Goal: Task Accomplishment & Management: Complete application form

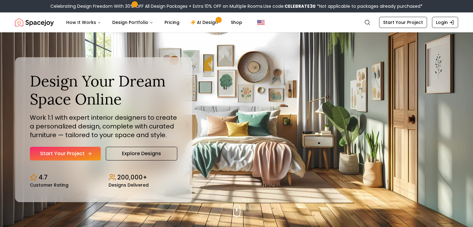
click at [77, 156] on link "Start Your Project" at bounding box center [65, 154] width 71 height 14
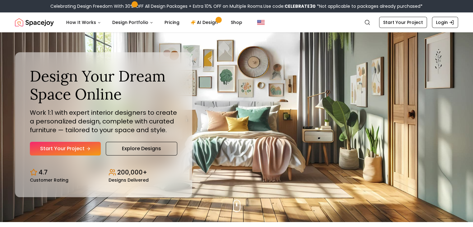
scroll to position [6, 0]
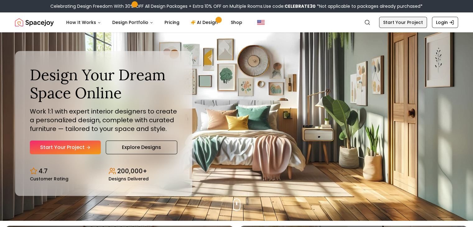
click at [401, 24] on link "Start Your Project" at bounding box center [403, 22] width 48 height 11
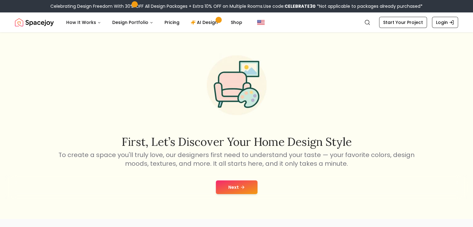
click at [236, 185] on button "Next" at bounding box center [237, 188] width 42 height 14
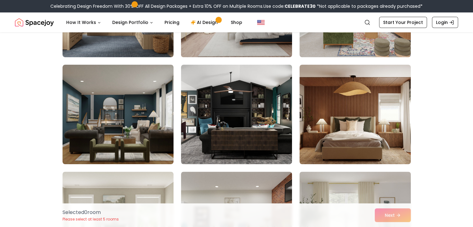
scroll to position [127, 0]
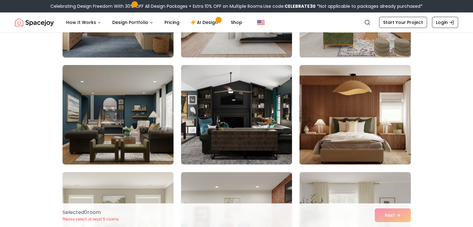
click at [355, 139] on img at bounding box center [355, 115] width 117 height 105
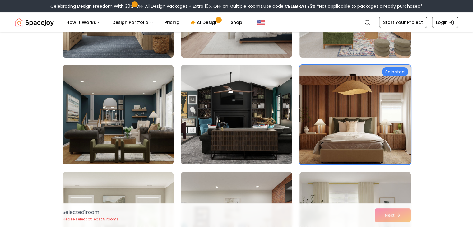
click at [393, 73] on div "Selected" at bounding box center [395, 72] width 27 height 9
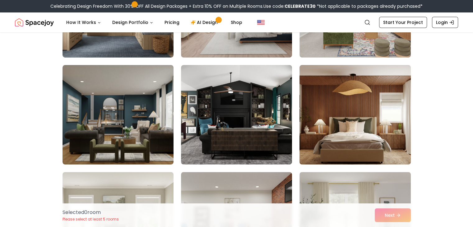
click at [361, 106] on img at bounding box center [355, 115] width 117 height 105
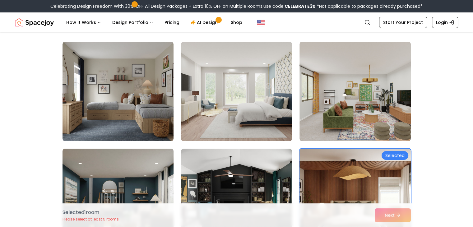
scroll to position [27, 0]
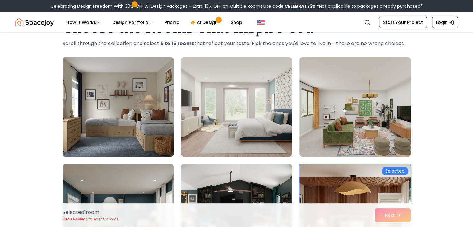
click at [131, 111] on img at bounding box center [118, 107] width 117 height 105
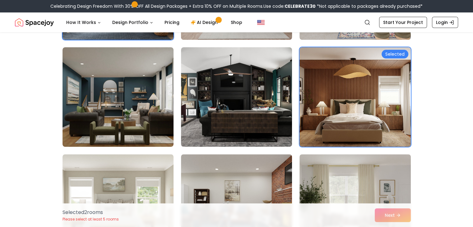
scroll to position [246, 0]
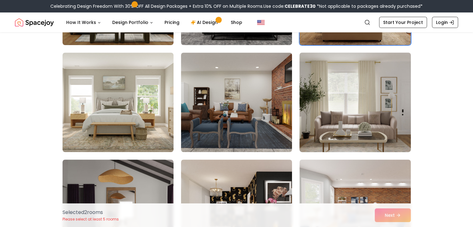
click at [326, 120] on img at bounding box center [355, 102] width 117 height 105
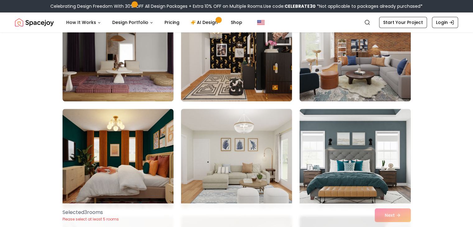
scroll to position [404, 0]
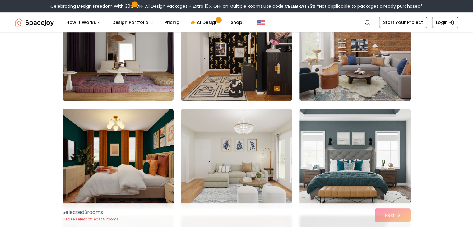
click at [228, 80] on img at bounding box center [236, 51] width 117 height 105
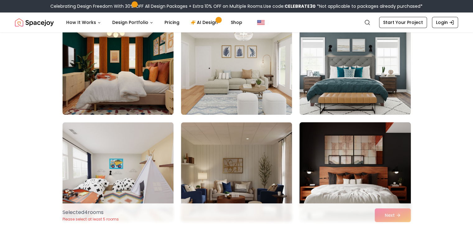
scroll to position [537, 0]
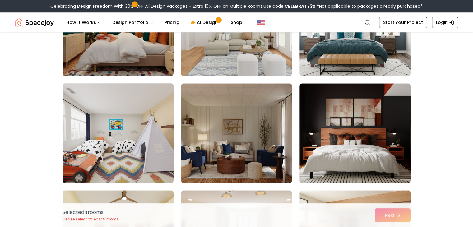
click at [135, 142] on img at bounding box center [118, 133] width 117 height 105
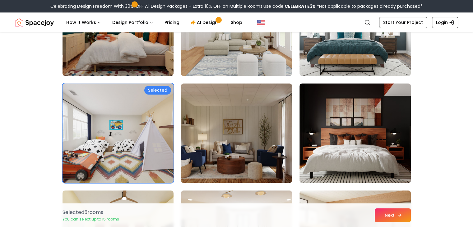
click at [400, 220] on button "Next" at bounding box center [393, 216] width 36 height 14
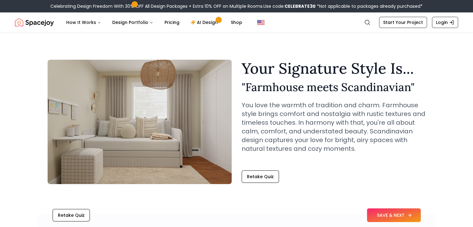
click at [384, 215] on button "SAVE & NEXT" at bounding box center [394, 216] width 54 height 14
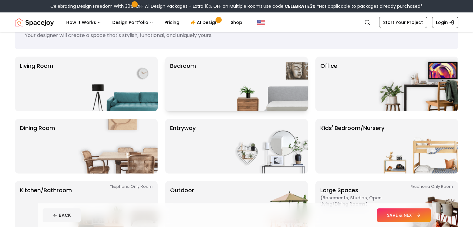
scroll to position [30, 0]
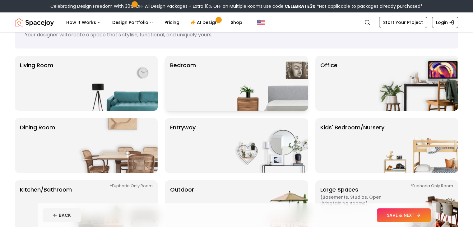
click at [251, 89] on img at bounding box center [268, 83] width 80 height 55
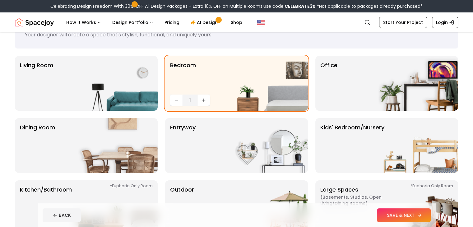
click at [427, 217] on button "SAVE & NEXT" at bounding box center [404, 216] width 54 height 14
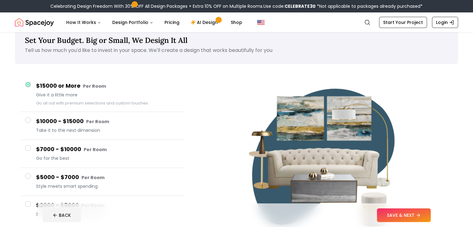
scroll to position [16, 0]
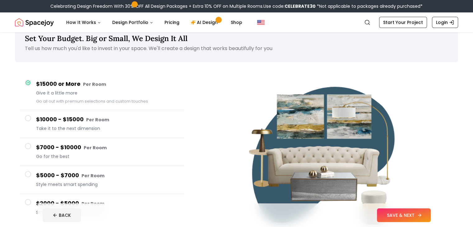
click at [425, 211] on button "SAVE & NEXT" at bounding box center [404, 216] width 54 height 14
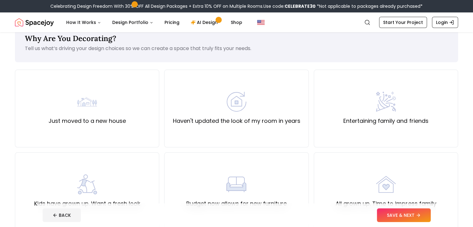
click at [425, 211] on button "SAVE & NEXT" at bounding box center [404, 216] width 54 height 14
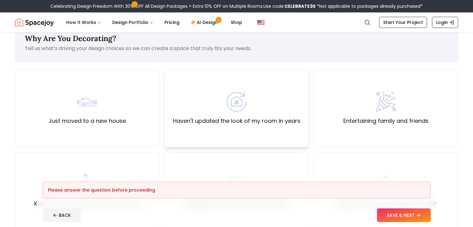
click at [247, 117] on label "Haven't updated the look of my room in years" at bounding box center [237, 121] width 128 height 9
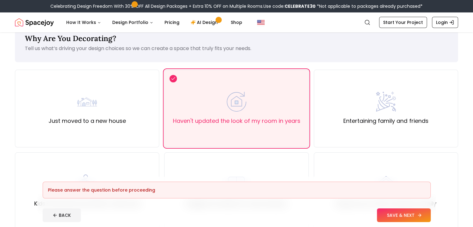
click at [417, 214] on button "SAVE & NEXT" at bounding box center [404, 216] width 54 height 14
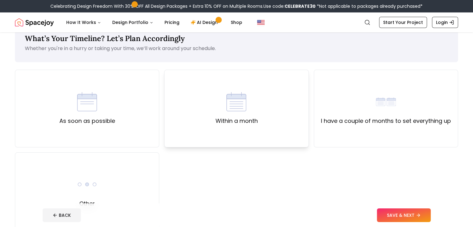
click at [253, 131] on div "Within a month" at bounding box center [236, 109] width 144 height 78
